Goal: Information Seeking & Learning: Learn about a topic

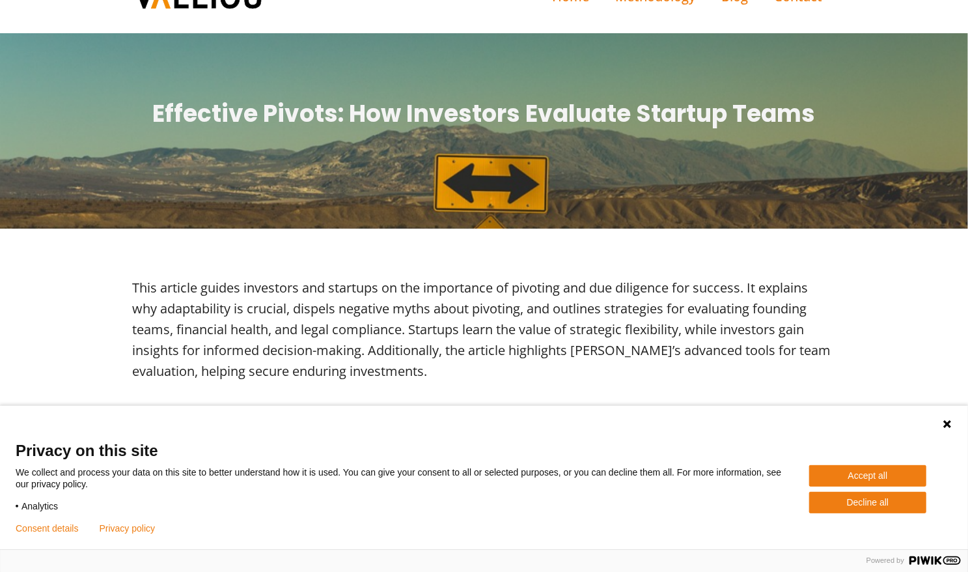
scroll to position [40, 0]
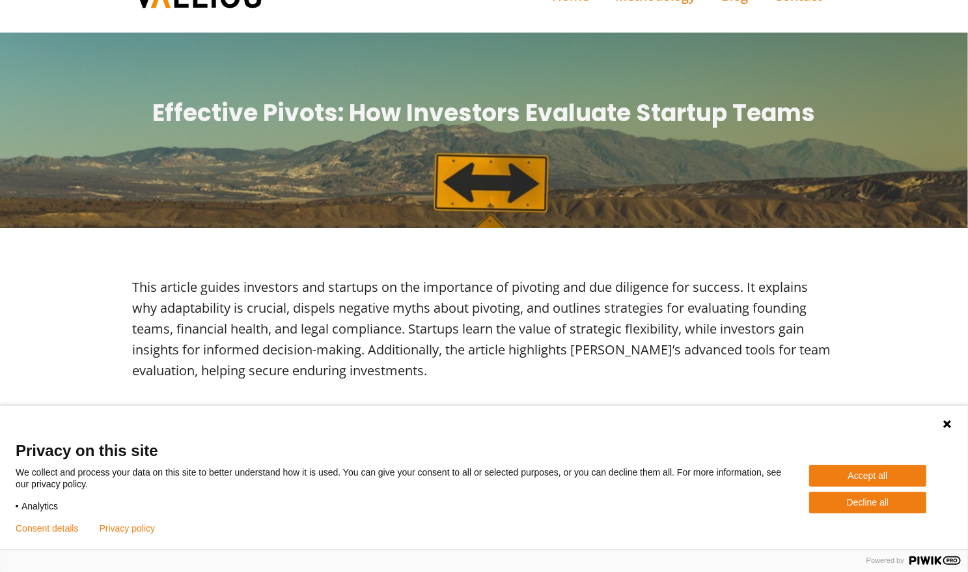
click at [842, 468] on button "Accept all" at bounding box center [867, 475] width 117 height 21
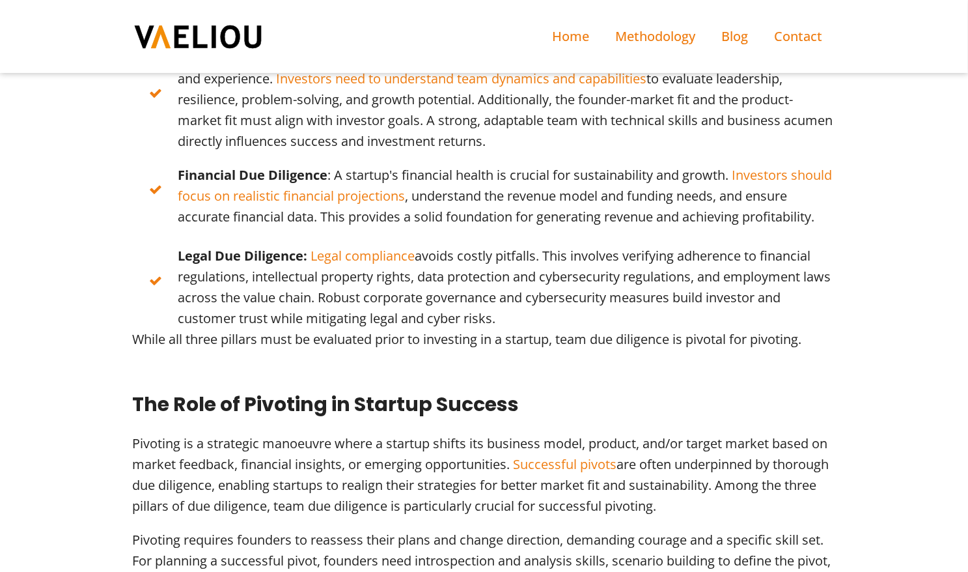
scroll to position [0, 0]
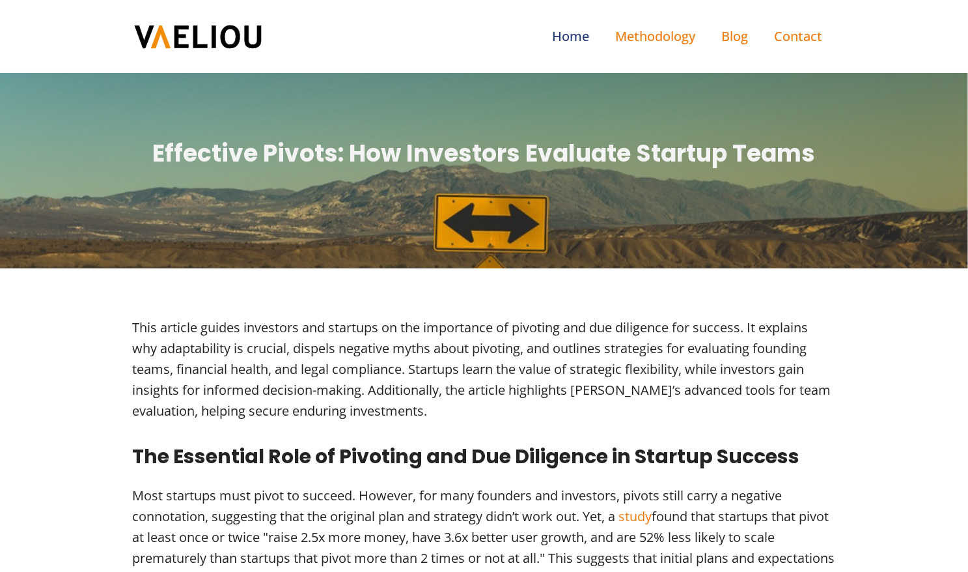
click at [568, 40] on link "Home" at bounding box center [571, 36] width 63 height 47
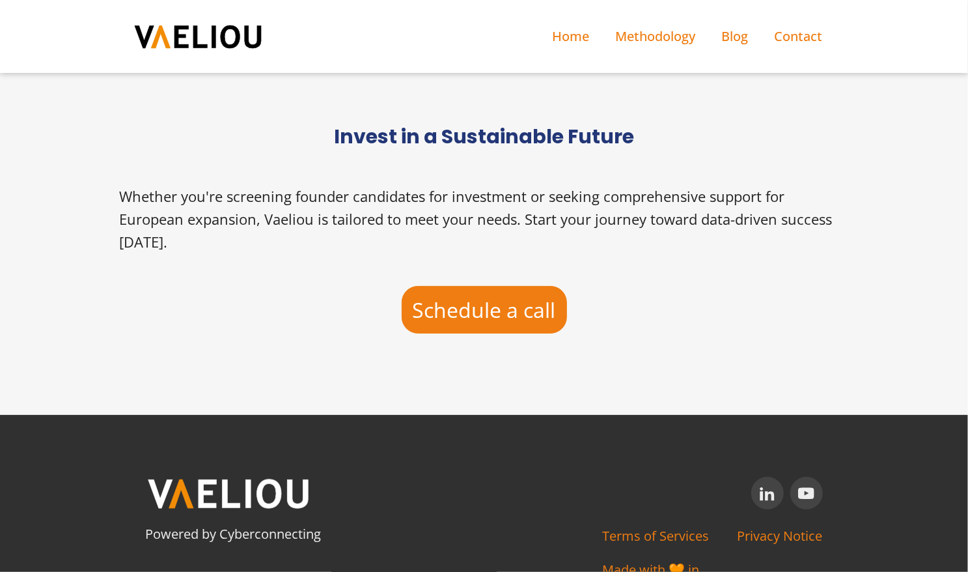
scroll to position [4555, 0]
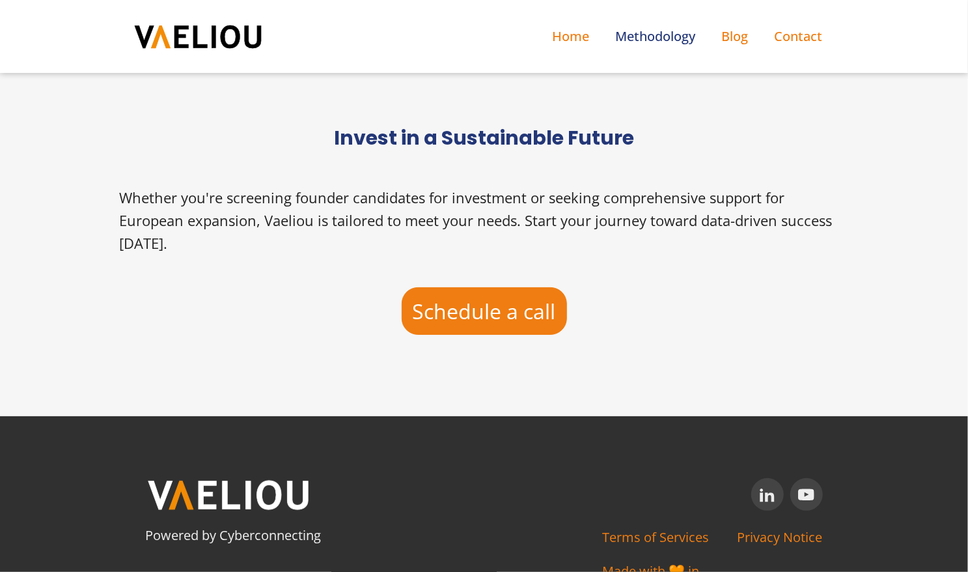
click at [688, 40] on link "Methodology" at bounding box center [656, 36] width 106 height 47
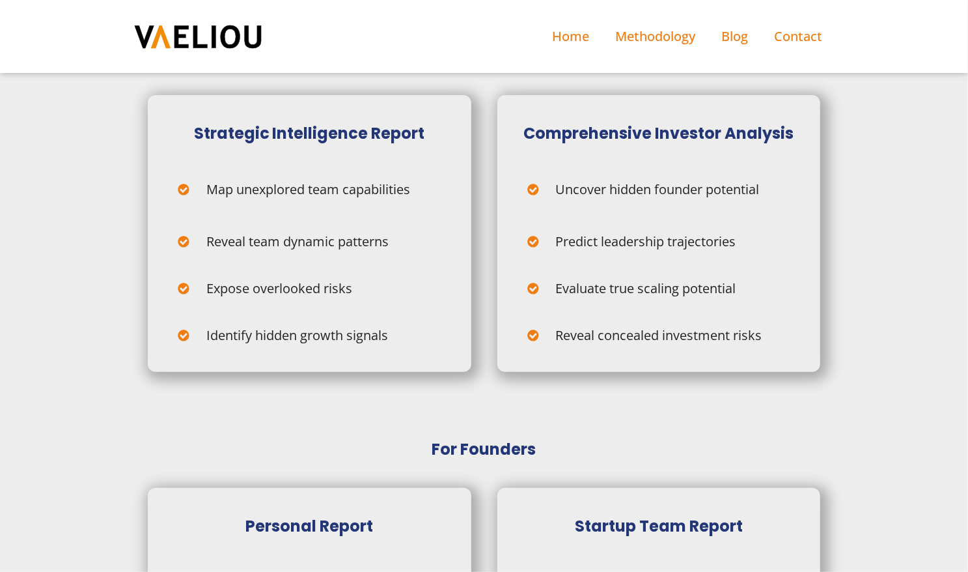
scroll to position [2695, 0]
